Goal: Book appointment/travel/reservation

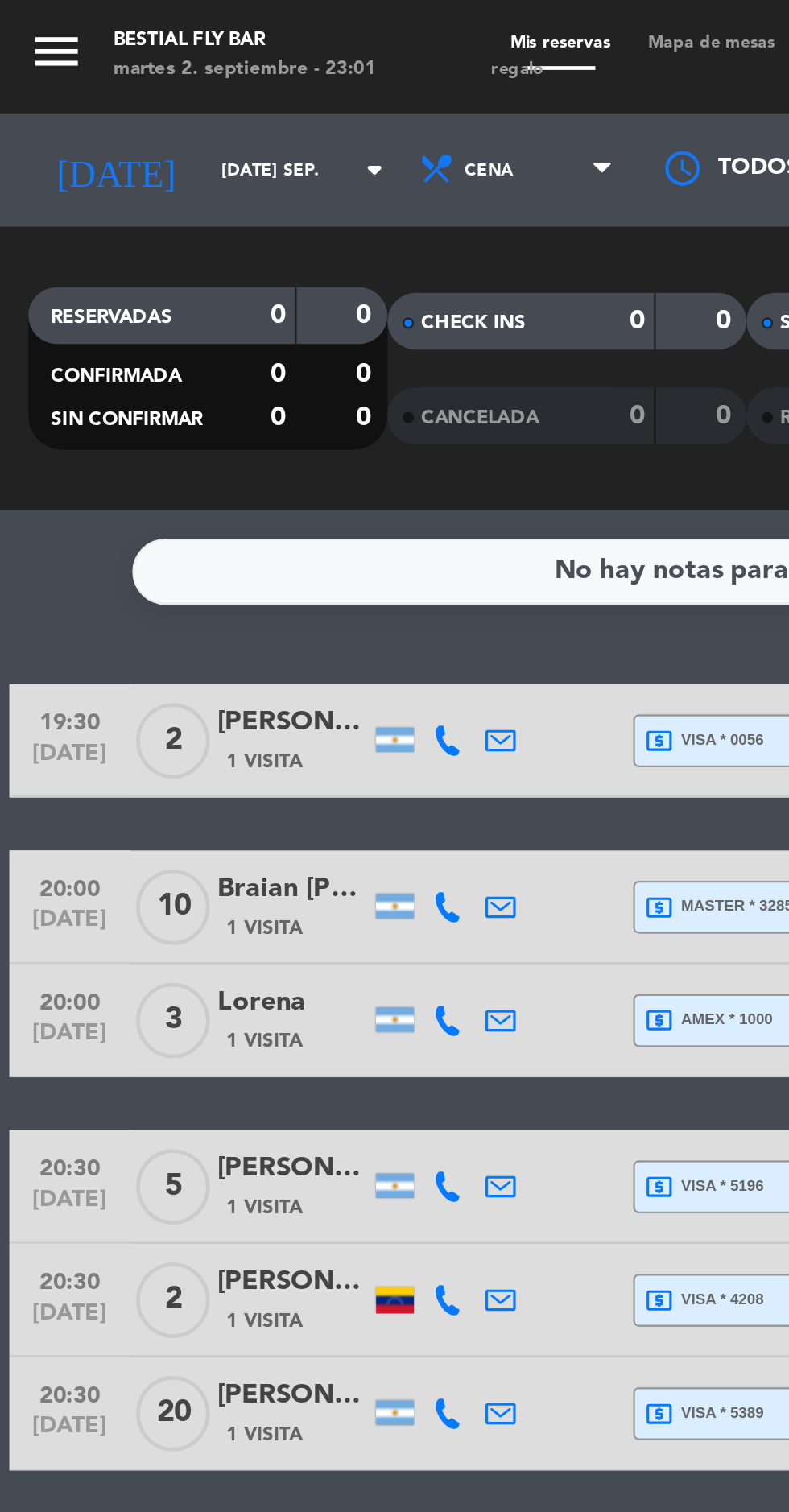
click at [89, 73] on input "[DATE] sep." at bounding box center [137, 72] width 102 height 25
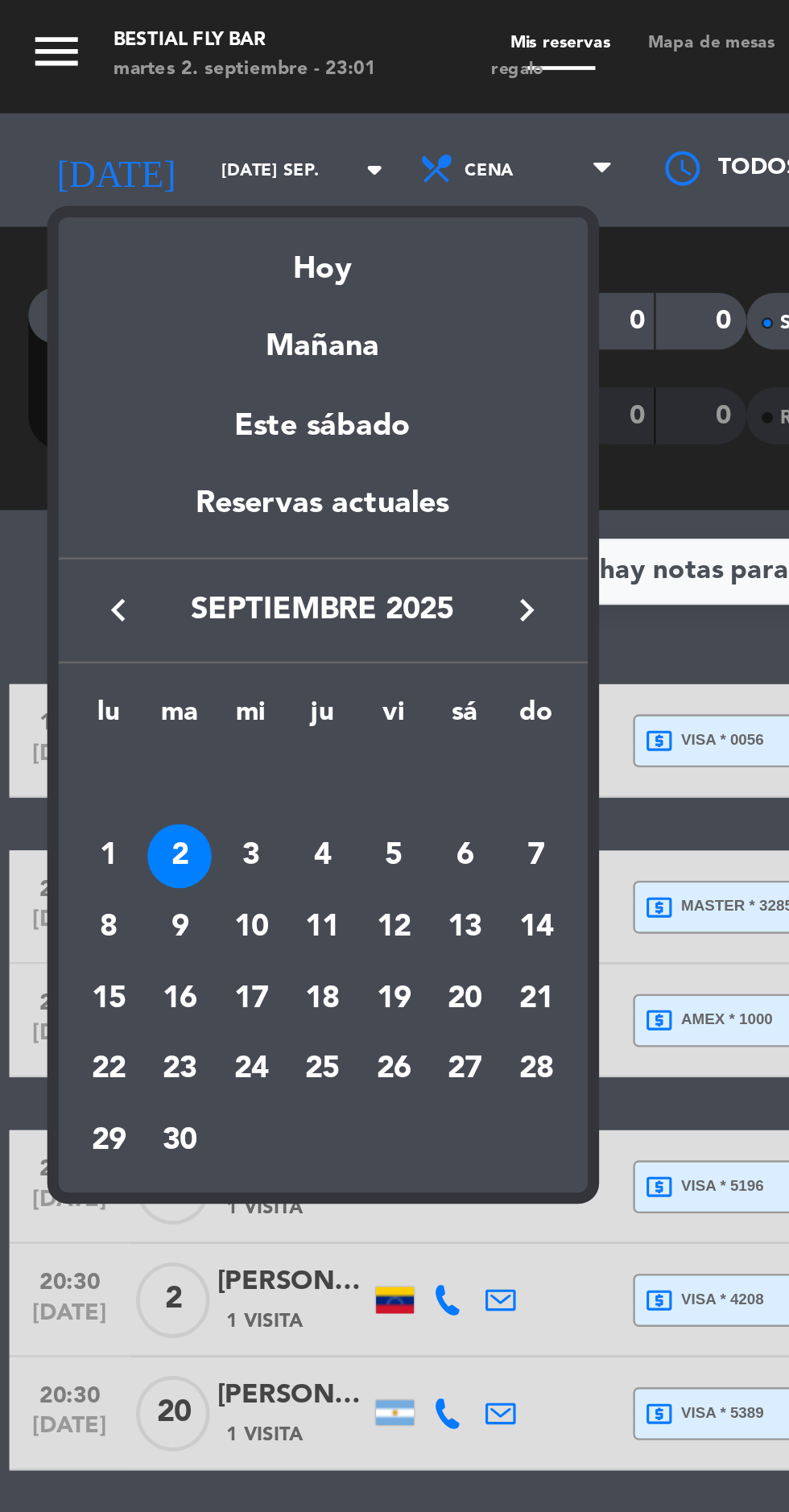
click at [155, 151] on div "Mañana" at bounding box center [137, 142] width 225 height 33
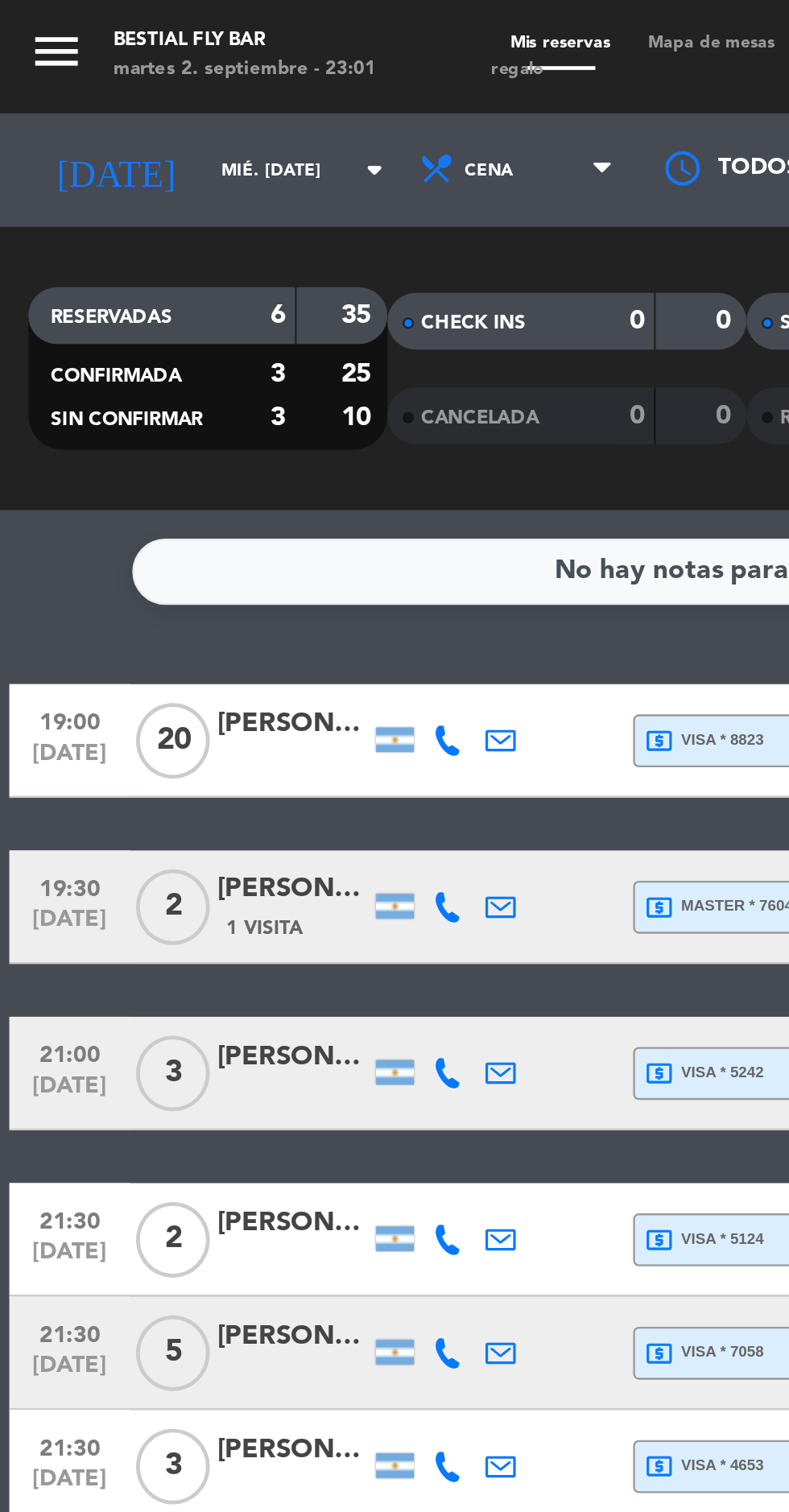
click at [120, 65] on input "mié. [DATE]" at bounding box center [137, 72] width 102 height 25
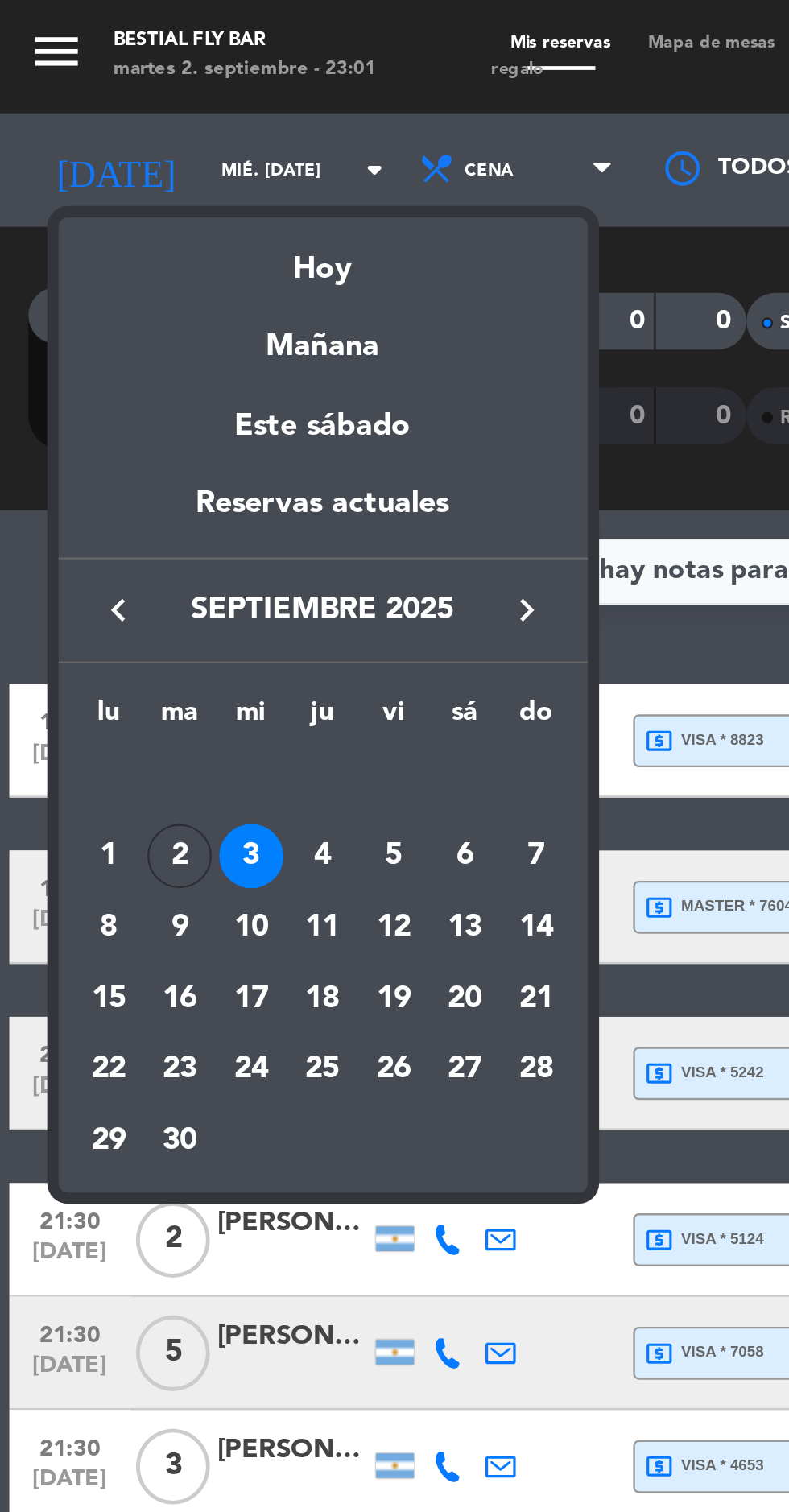
click at [139, 369] on div "4" at bounding box center [138, 365] width 28 height 28
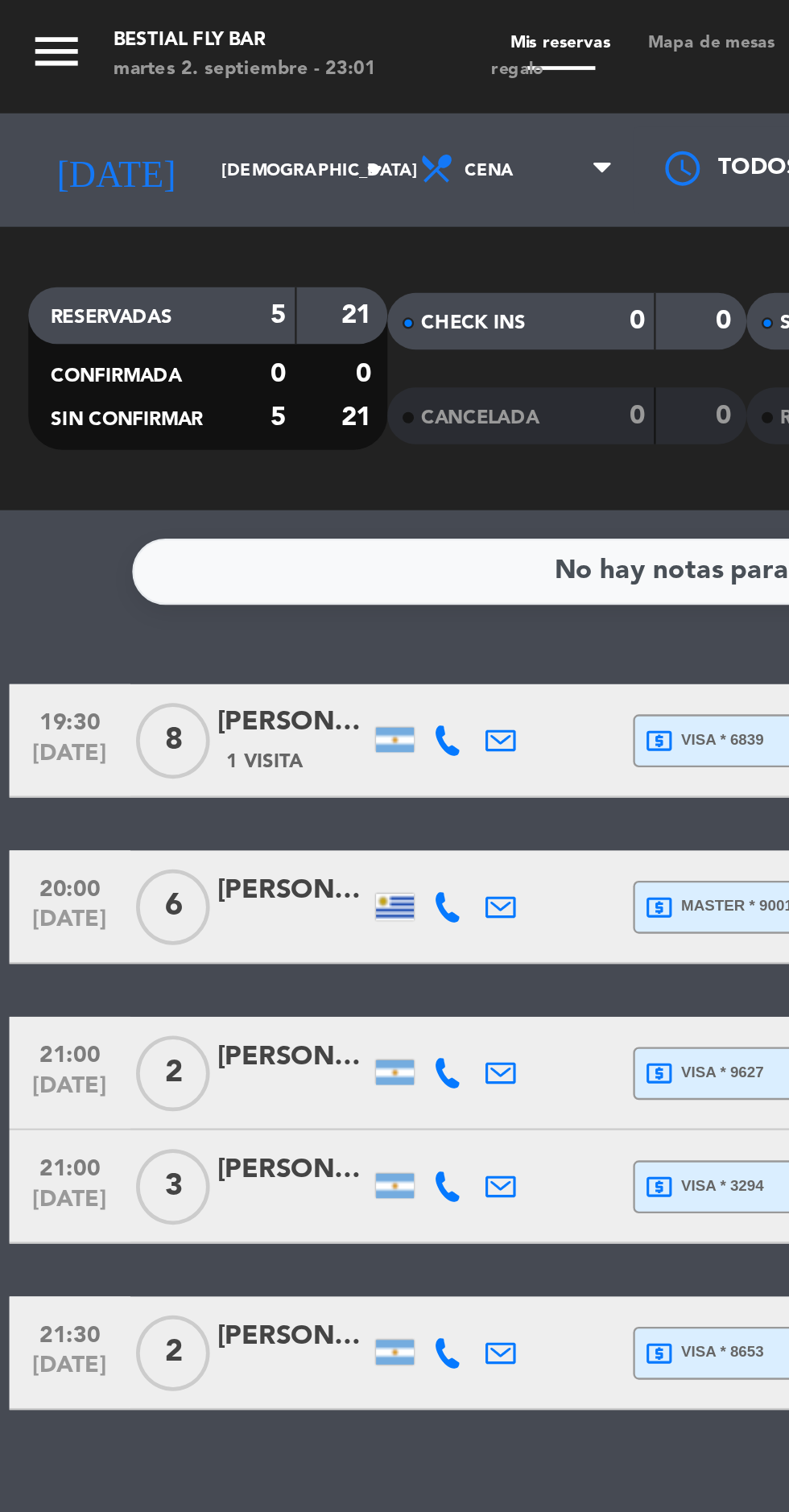
click at [110, 69] on input "[DEMOGRAPHIC_DATA] [DATE]" at bounding box center [137, 72] width 102 height 25
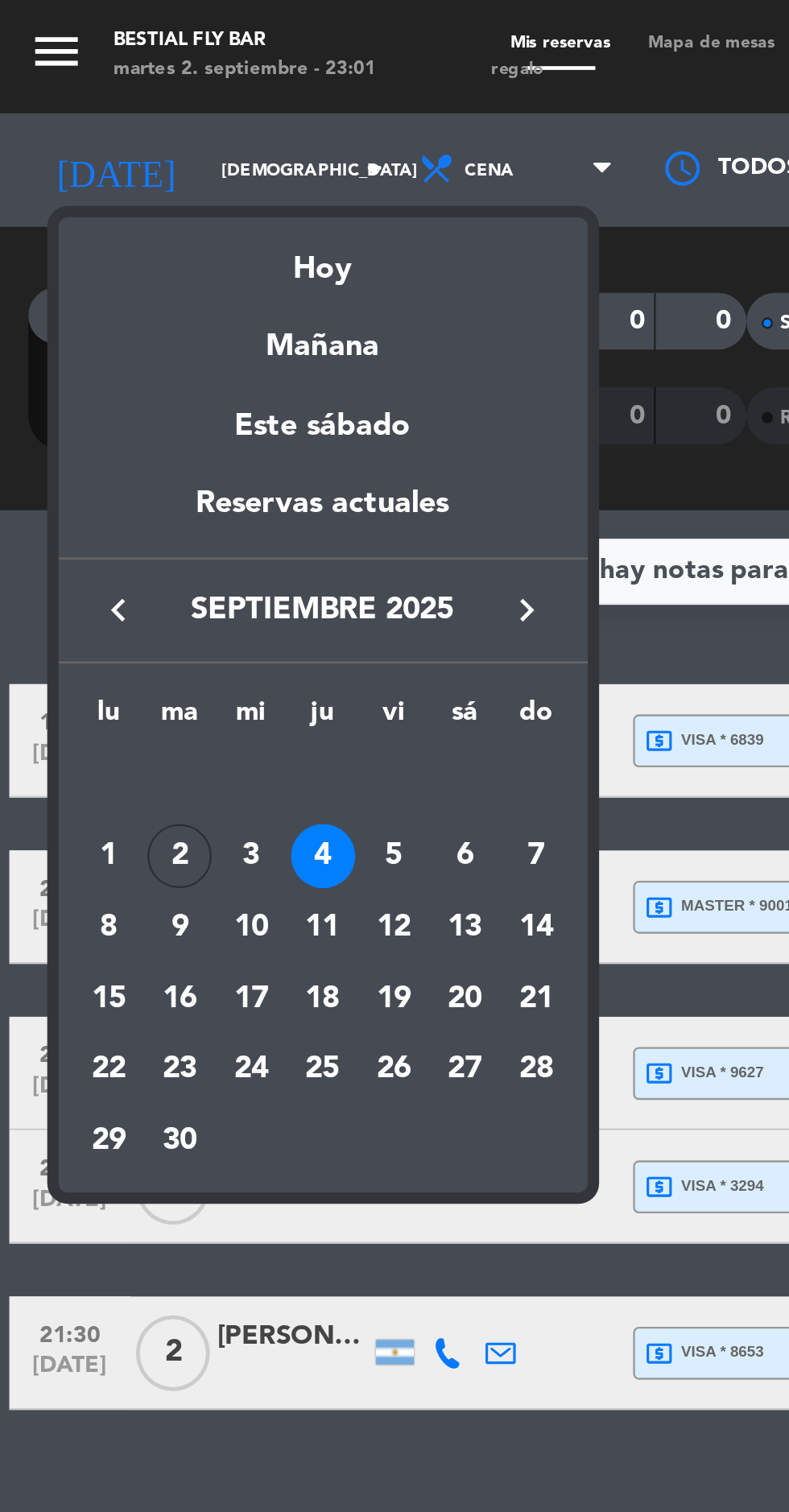
click at [166, 364] on div "5" at bounding box center [167, 365] width 28 height 28
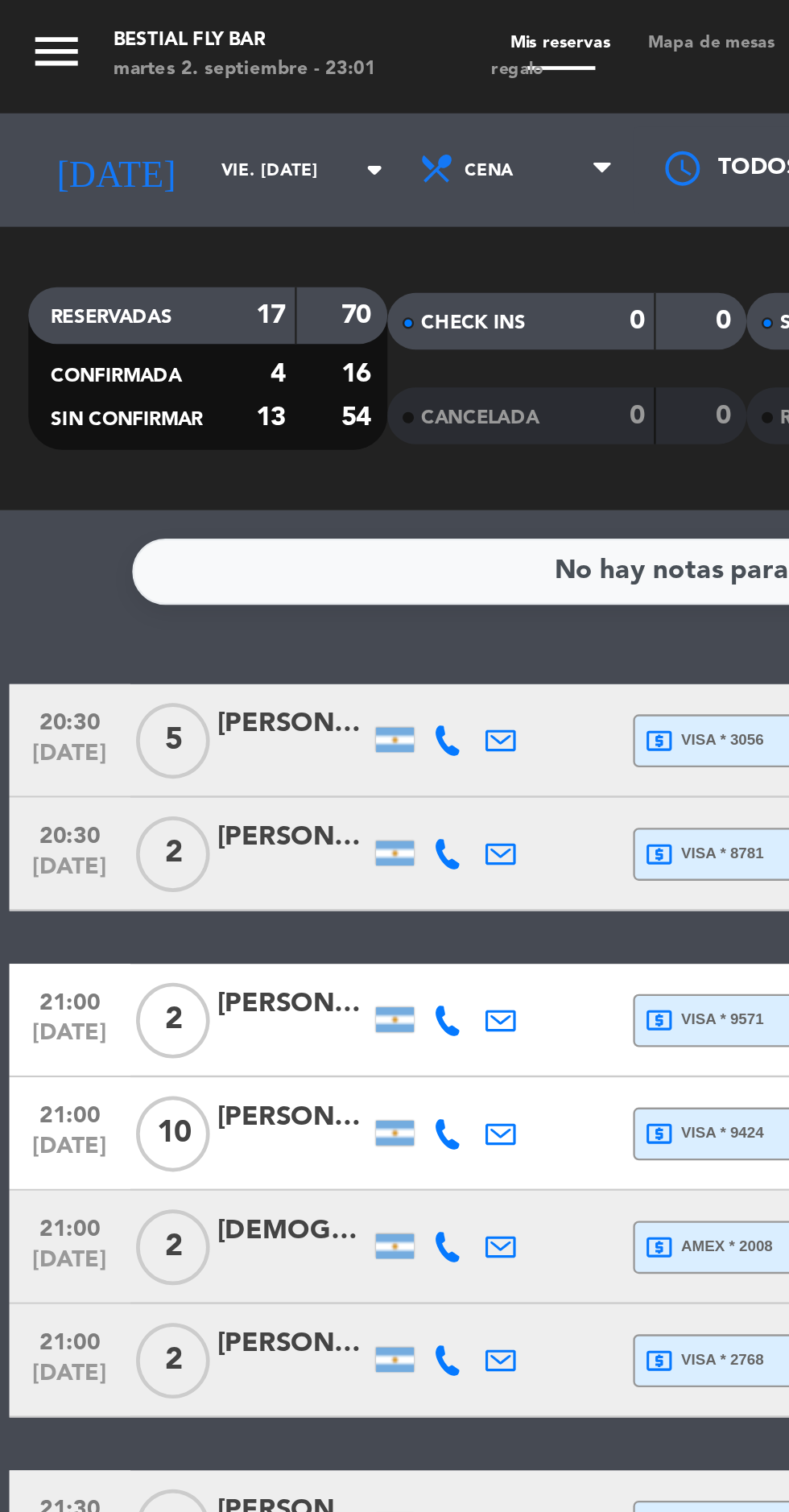
click at [150, 73] on icon "arrow_drop_down" at bounding box center [160, 72] width 19 height 19
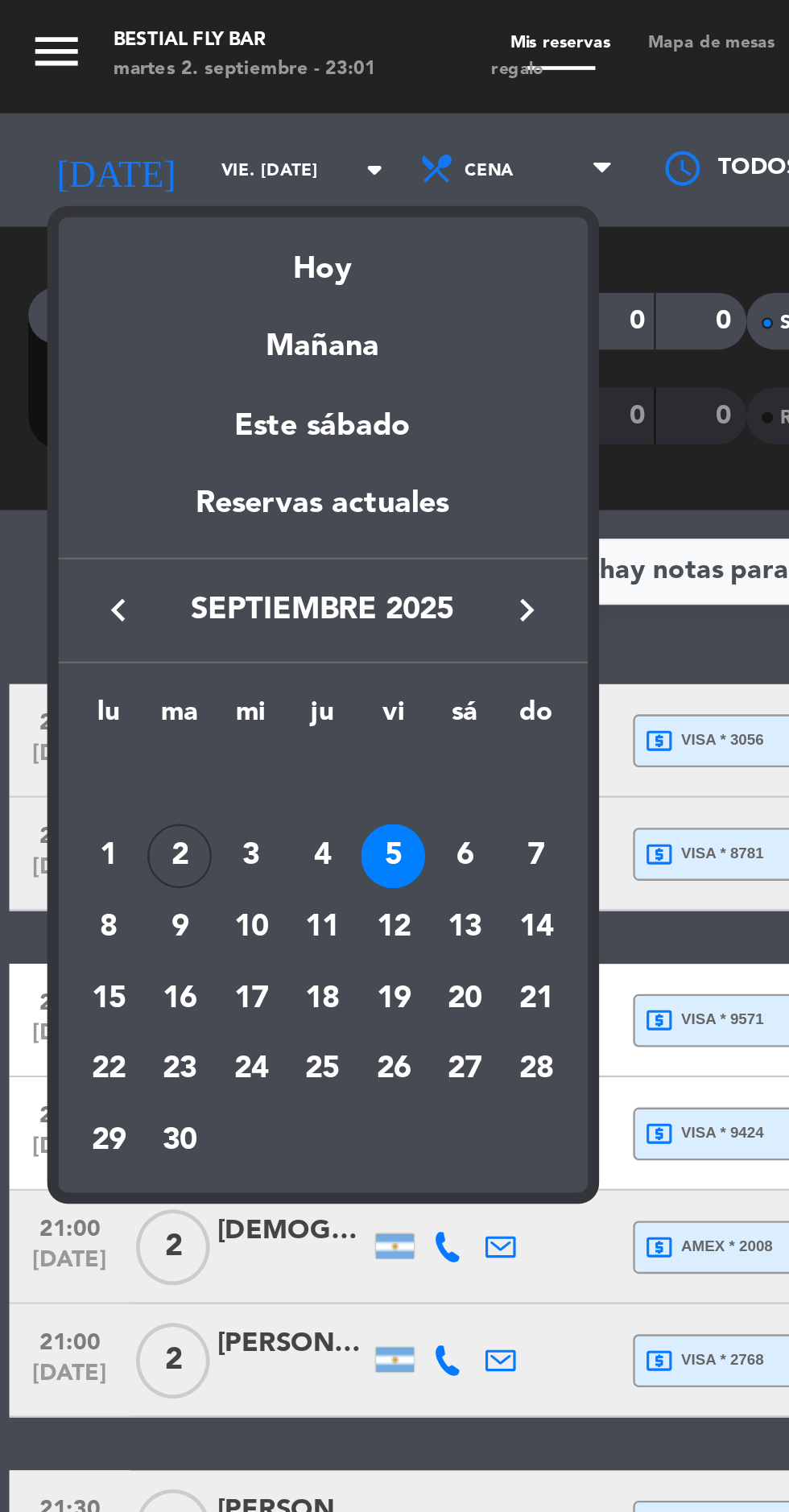
click at [200, 370] on div "6" at bounding box center [198, 365] width 28 height 28
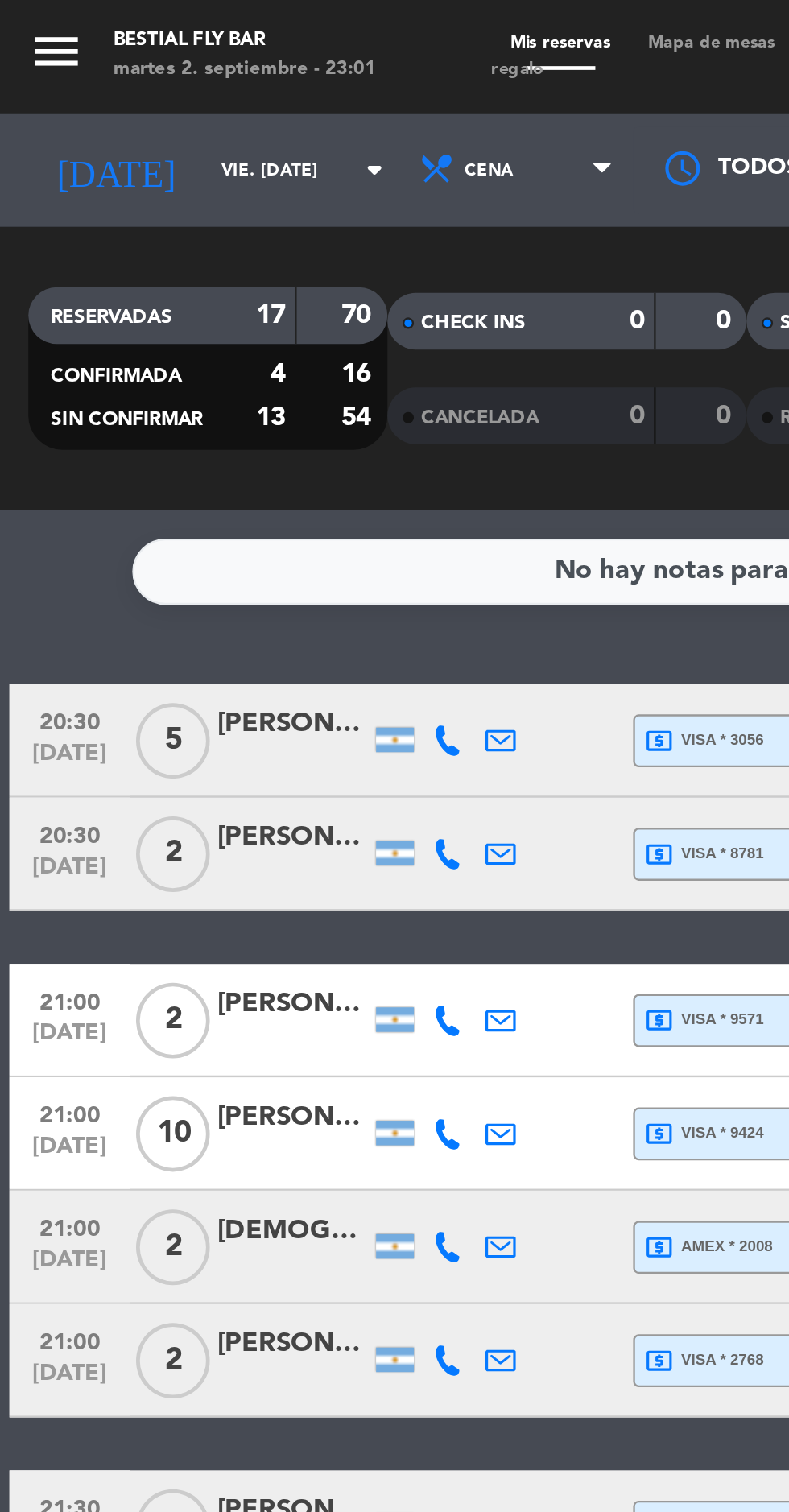
type input "sáb. [DATE]"
